Goal: Check status: Check status

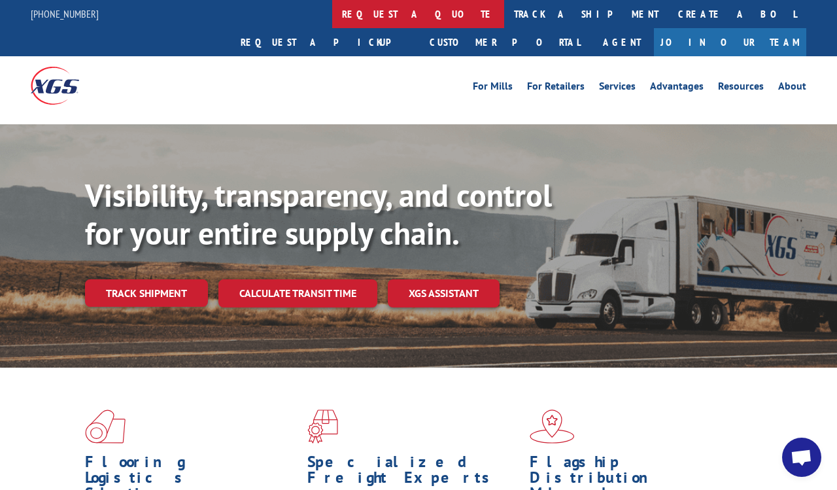
click at [332, 18] on link "request a quote" at bounding box center [418, 14] width 172 height 28
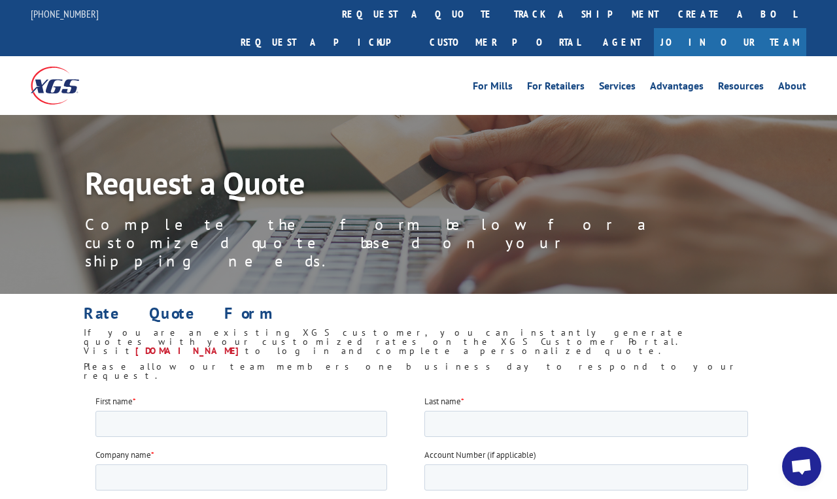
click at [504, 3] on link "track a shipment" at bounding box center [586, 14] width 164 height 28
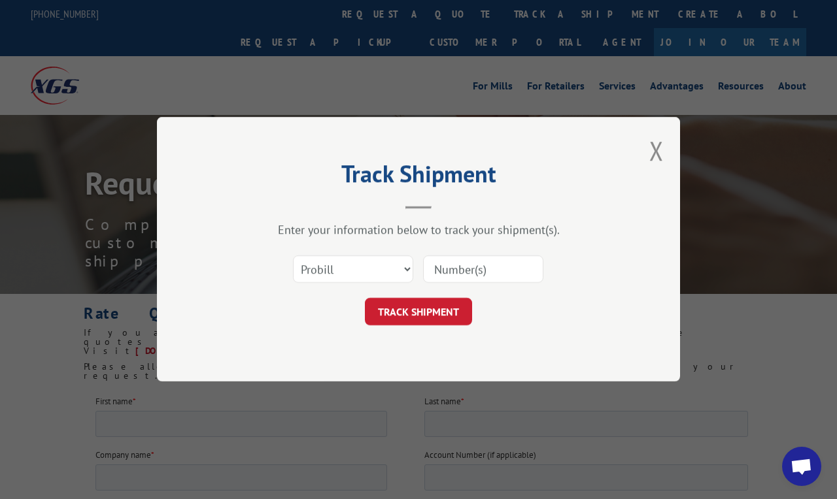
click at [454, 263] on input at bounding box center [483, 269] width 120 height 27
click at [454, 267] on input at bounding box center [483, 269] width 120 height 27
paste input "17564459"
type input "17564459"
click at [439, 305] on button "TRACK SHIPMENT" at bounding box center [418, 312] width 107 height 27
